Goal: Task Accomplishment & Management: Manage account settings

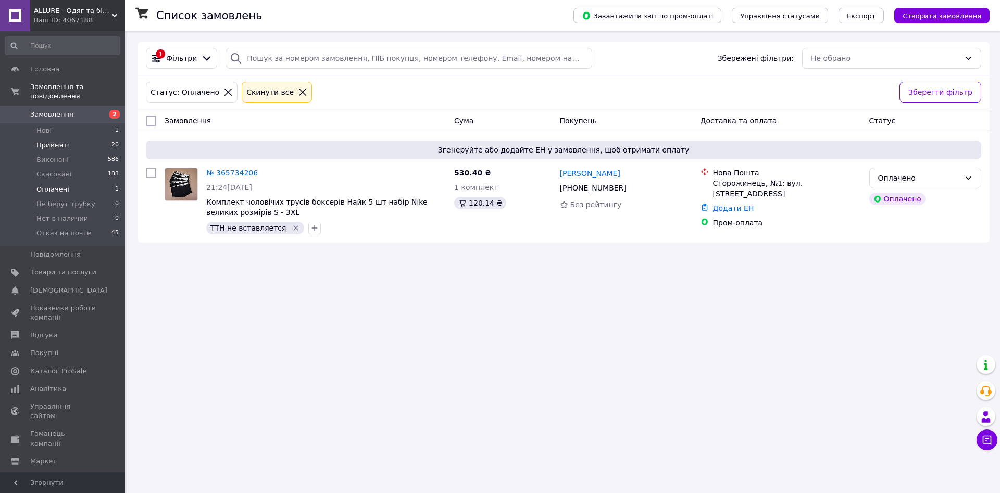
click at [100, 142] on li "Прийняті 20" at bounding box center [62, 145] width 125 height 15
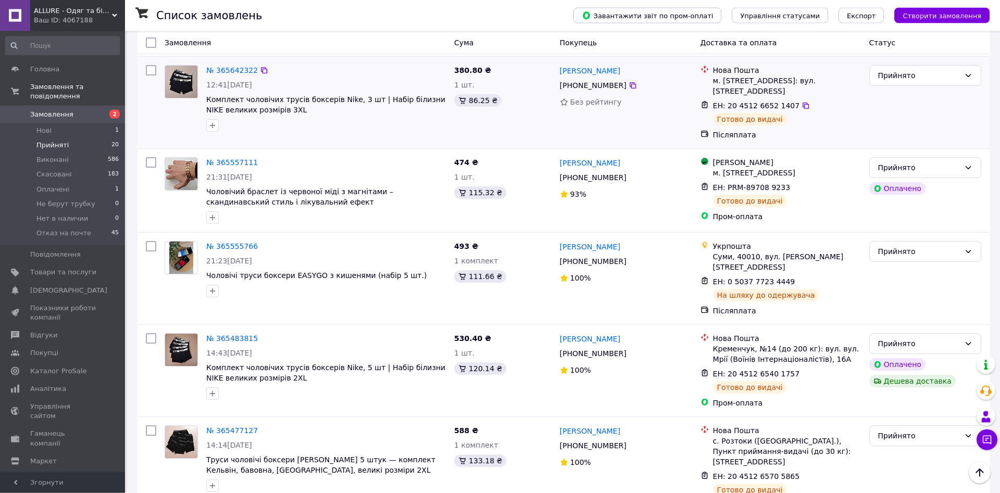
scroll to position [1571, 0]
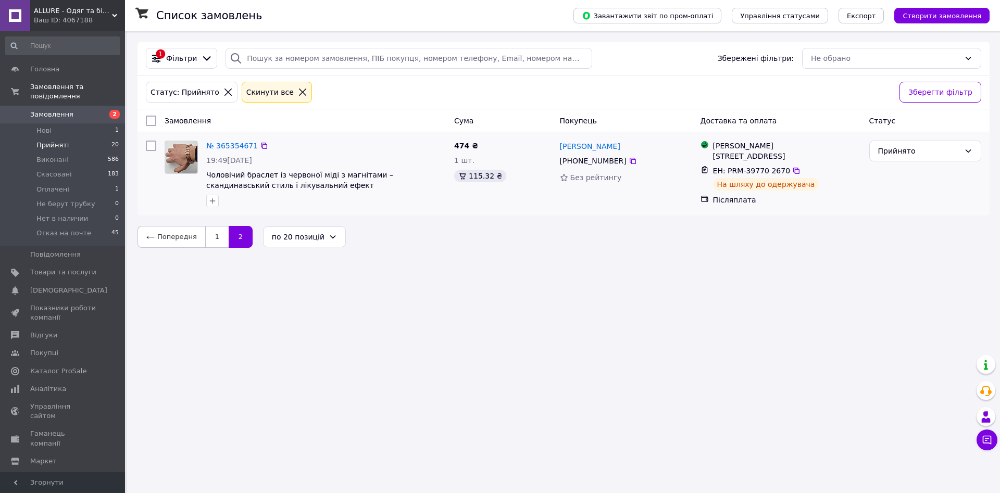
click at [633, 164] on div "[PHONE_NUMBER]" at bounding box center [626, 161] width 134 height 13
click at [630, 161] on icon at bounding box center [633, 161] width 8 height 8
click at [208, 240] on link "1" at bounding box center [216, 237] width 23 height 22
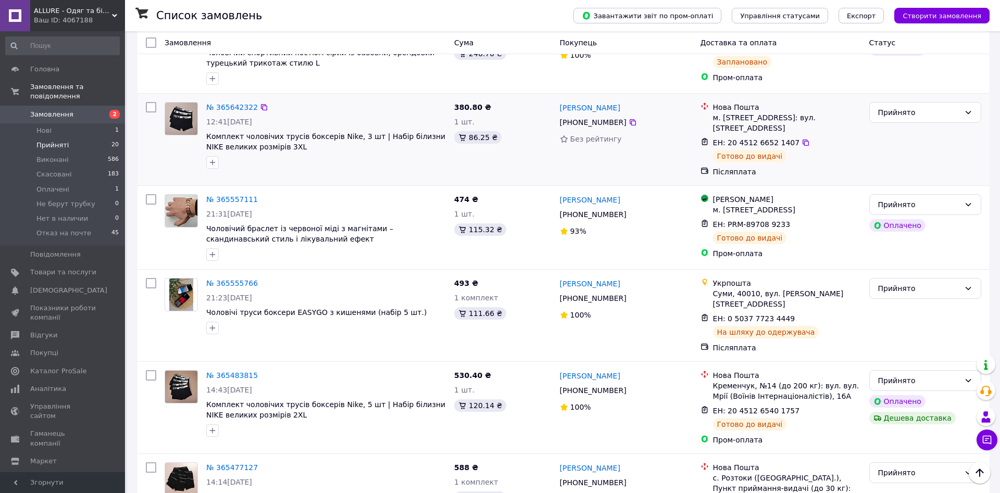
scroll to position [1571, 0]
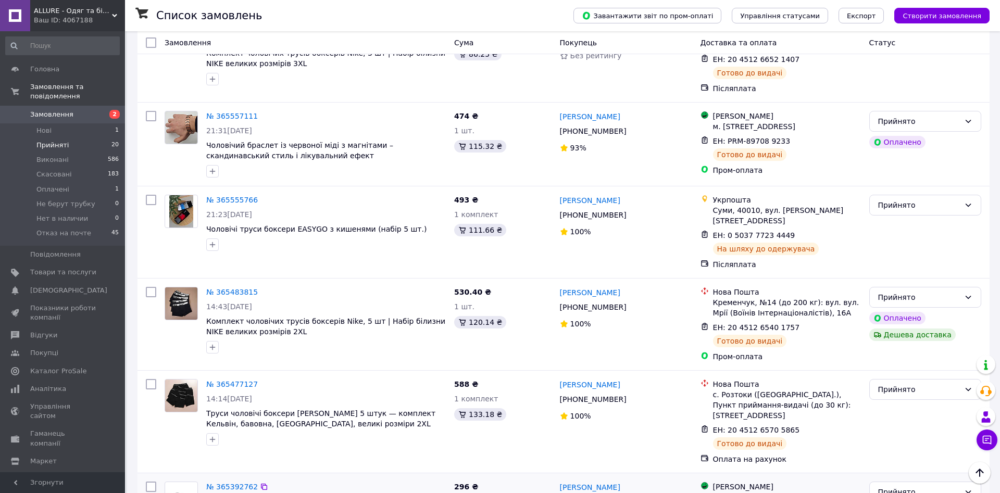
click at [628, 493] on div at bounding box center [633, 502] width 10 height 10
click at [629, 493] on icon at bounding box center [633, 502] width 8 height 8
click at [630, 396] on icon at bounding box center [633, 399] width 6 height 6
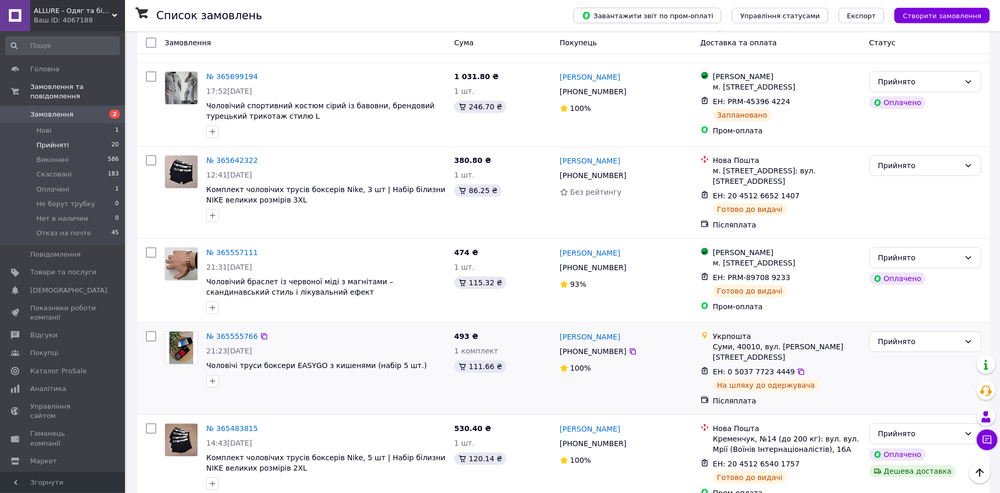
scroll to position [1412, 0]
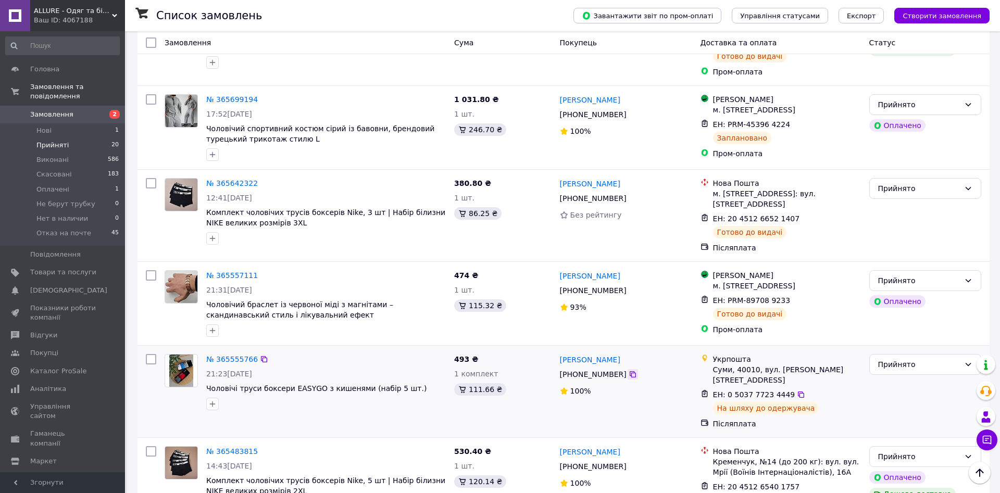
click at [630, 371] on icon at bounding box center [633, 374] width 6 height 6
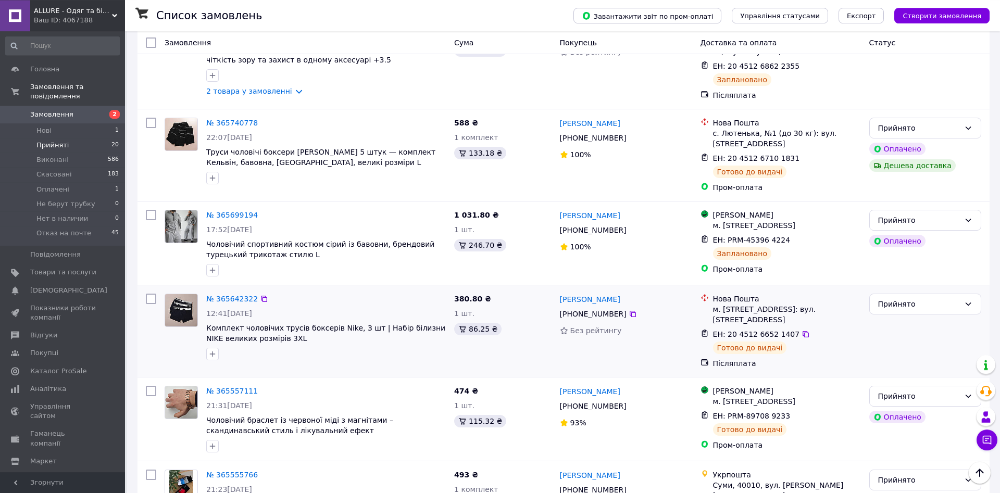
scroll to position [1199, 0]
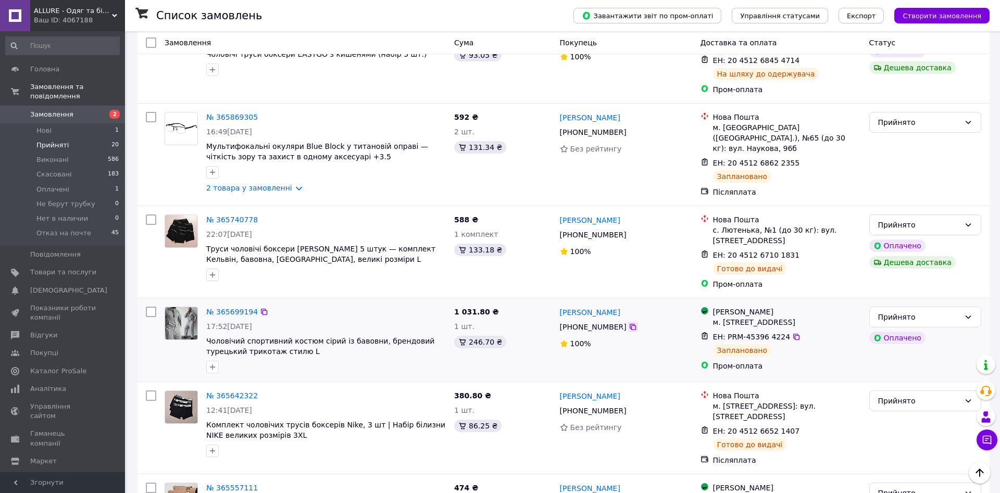
click at [630, 324] on icon at bounding box center [633, 327] width 6 height 6
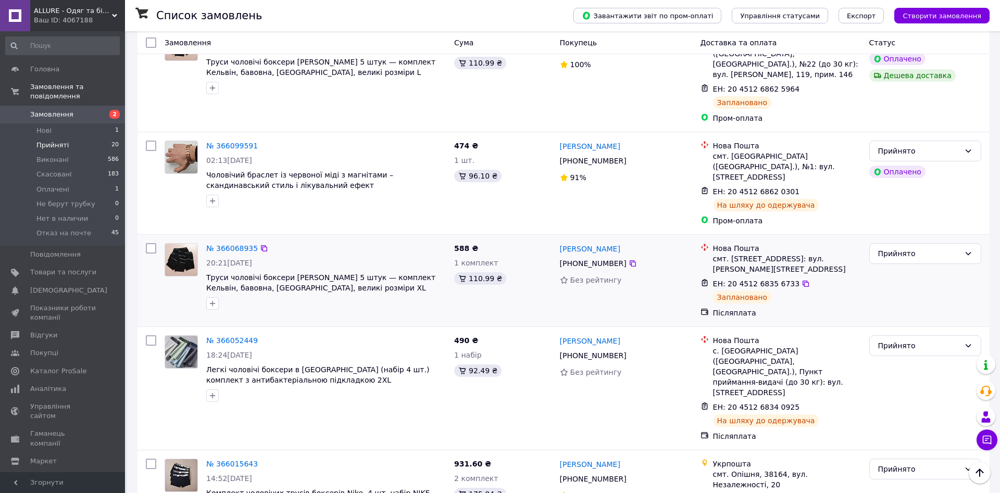
scroll to position [0, 0]
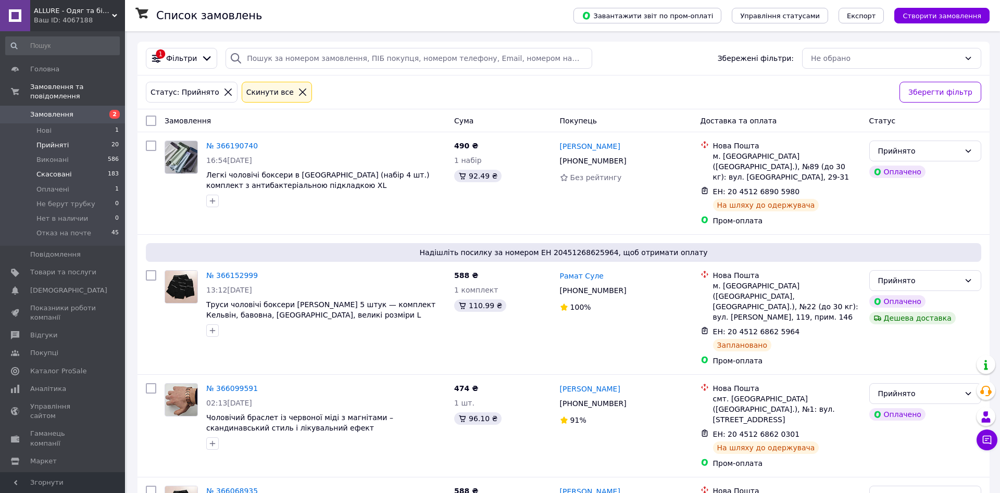
click at [59, 167] on li "Скасовані 183" at bounding box center [62, 174] width 125 height 15
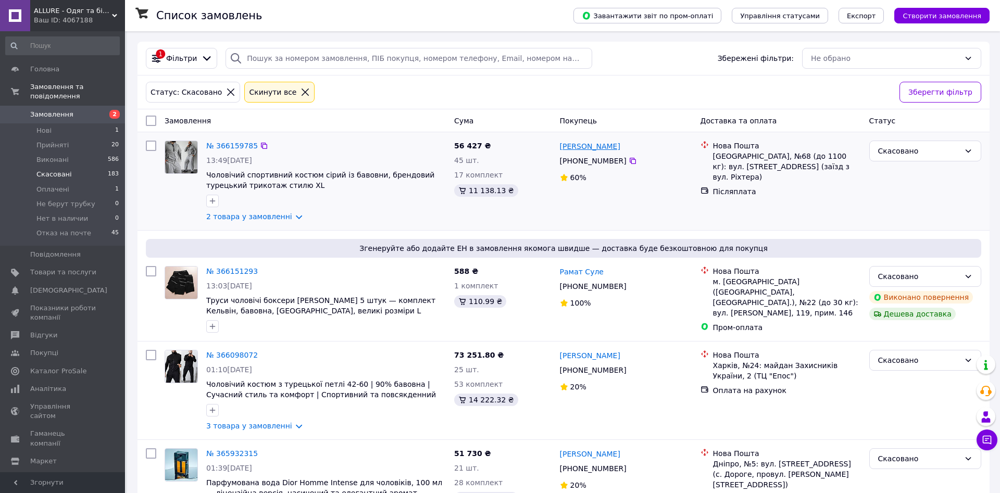
click at [596, 147] on link "[PERSON_NAME]" at bounding box center [590, 146] width 60 height 10
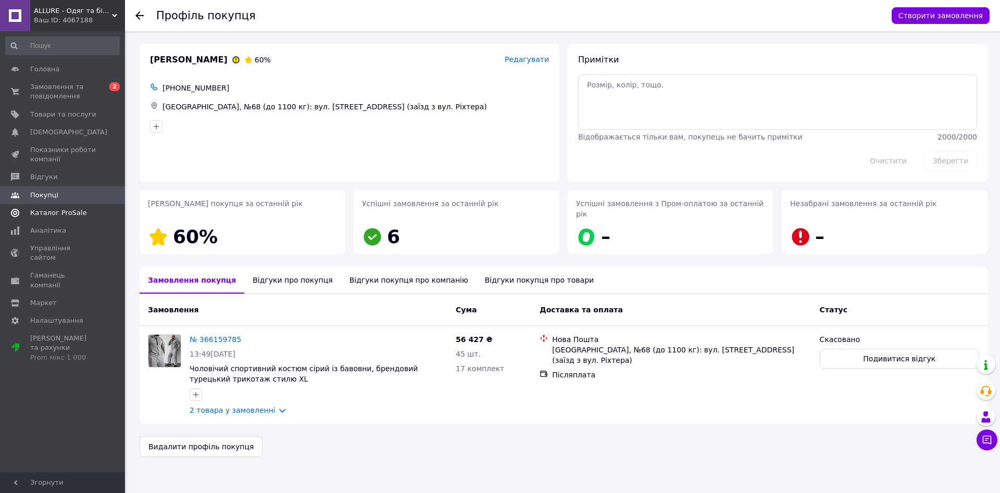
click at [48, 220] on link "Каталог ProSale" at bounding box center [62, 213] width 125 height 18
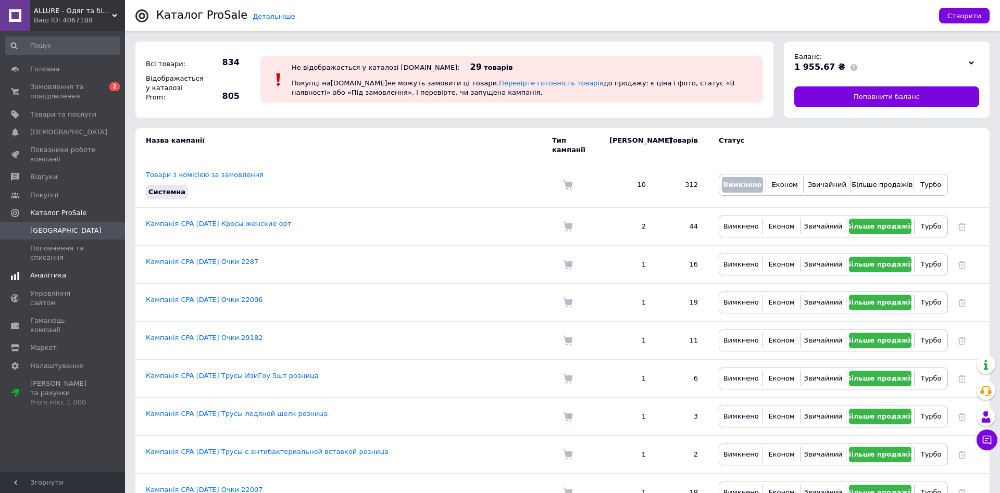
click at [67, 280] on span "Аналітика" at bounding box center [63, 275] width 66 height 9
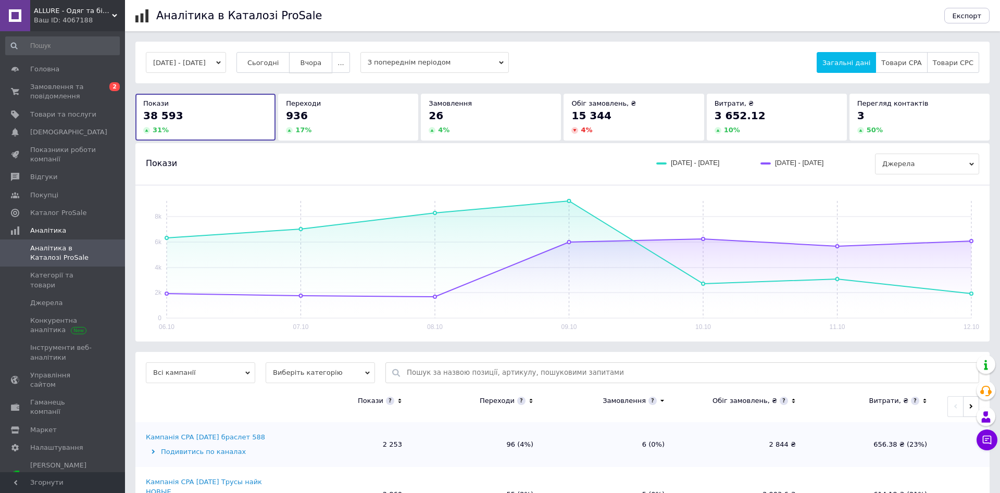
click at [315, 66] on span "Вчора" at bounding box center [310, 63] width 21 height 8
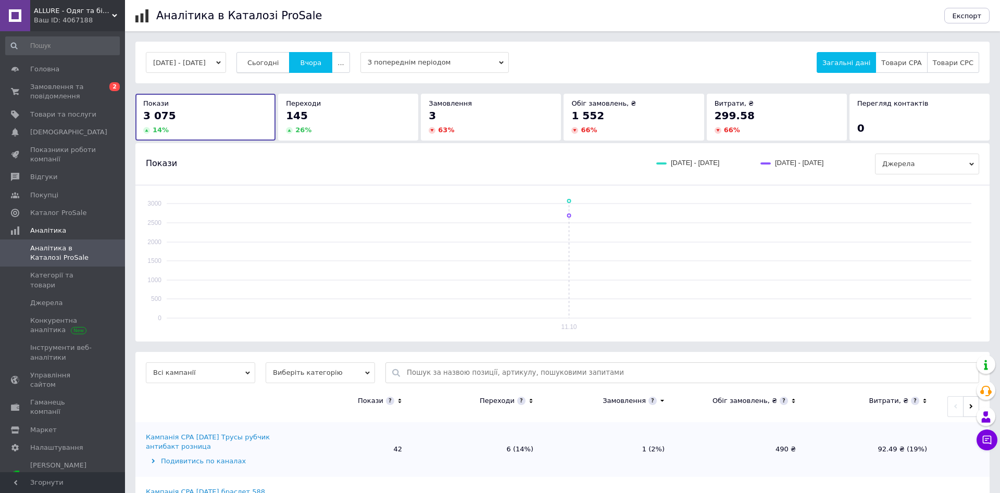
click at [279, 64] on span "Сьогодні" at bounding box center [263, 63] width 32 height 8
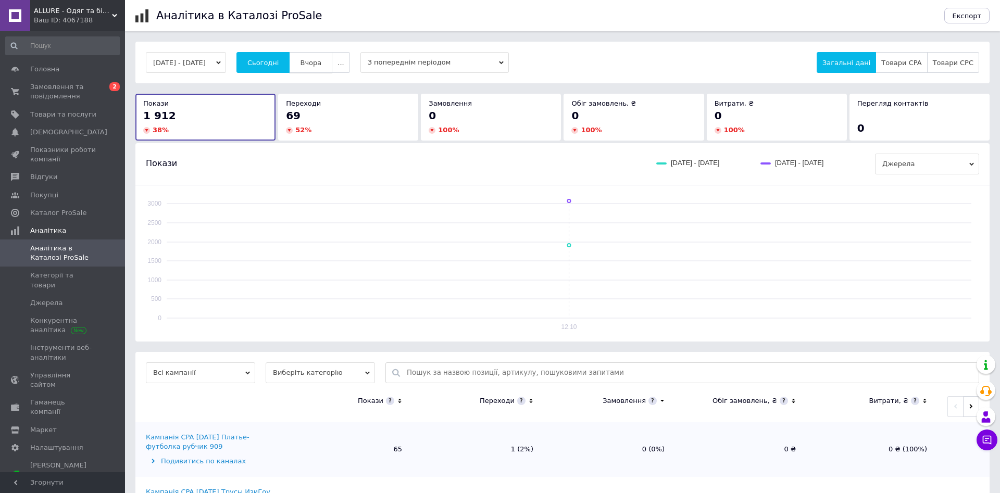
click at [321, 63] on span "Вчора" at bounding box center [310, 63] width 21 height 8
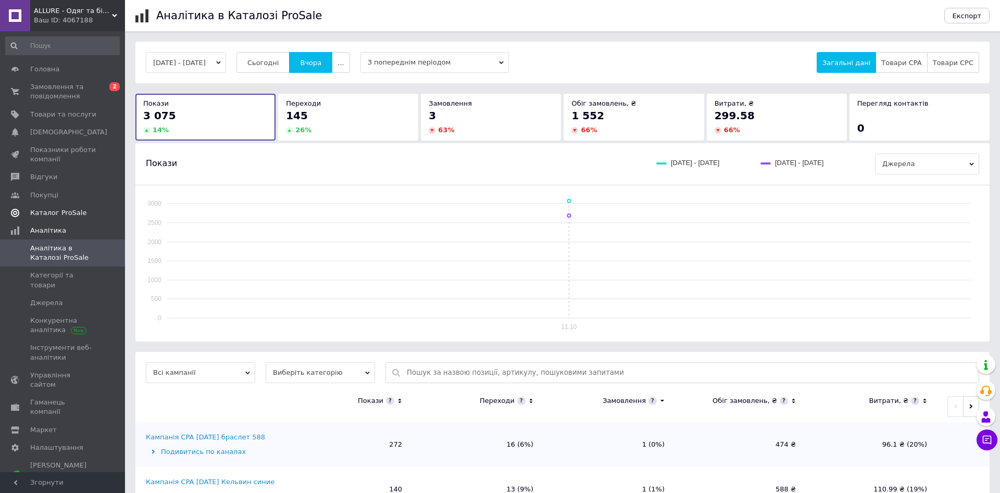
click at [57, 218] on link "Каталог ProSale" at bounding box center [62, 213] width 125 height 18
